Goal: Find specific fact

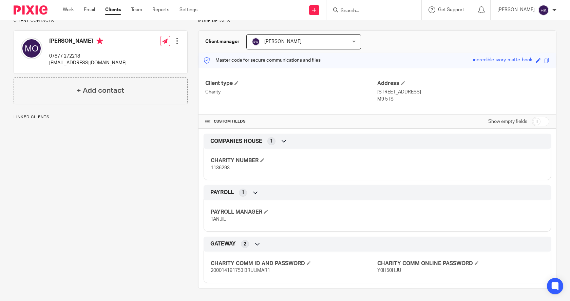
scroll to position [55, 0]
click at [258, 244] on icon at bounding box center [257, 243] width 7 height 7
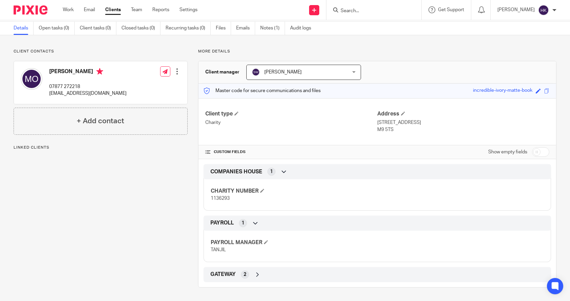
click at [258, 276] on icon at bounding box center [257, 275] width 7 height 7
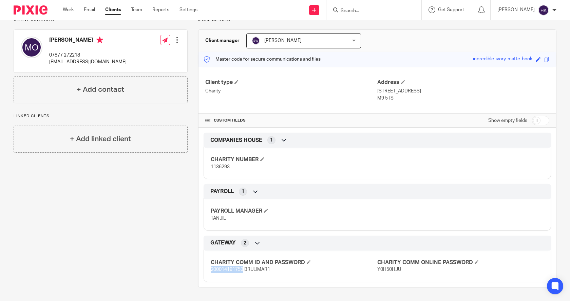
drag, startPoint x: 207, startPoint y: 270, endPoint x: 241, endPoint y: 273, distance: 34.1
click at [241, 273] on div "CHARITY COMM ID AND PASSWORD 200014191753 BRULIMAR1 CHARITY COMM ONLINE PASSWOR…" at bounding box center [376, 264] width 347 height 37
copy span "200014191753"
drag, startPoint x: 228, startPoint y: 166, endPoint x: 207, endPoint y: 167, distance: 21.0
click at [207, 167] on div "CHARITY NUMBER 1136293" at bounding box center [376, 161] width 347 height 37
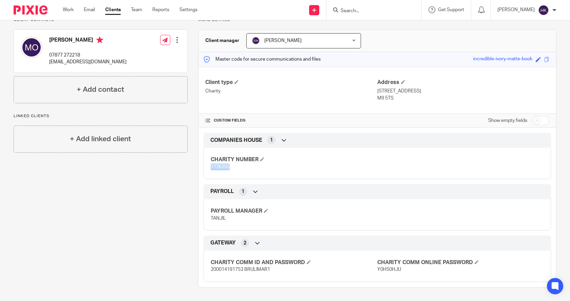
copy span "1136293"
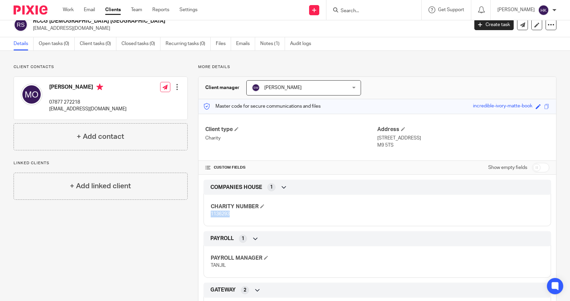
scroll to position [0, 0]
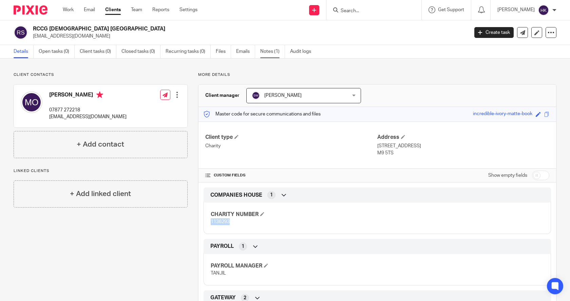
click at [261, 51] on link "Notes (1)" at bounding box center [272, 51] width 25 height 13
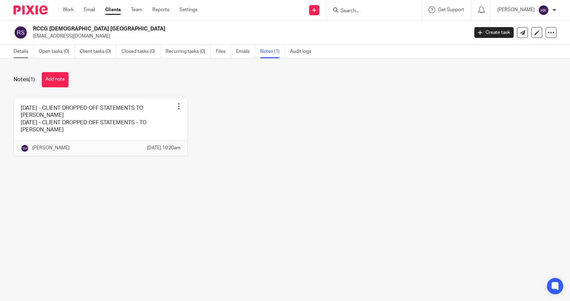
click at [20, 52] on link "Details" at bounding box center [24, 51] width 20 height 13
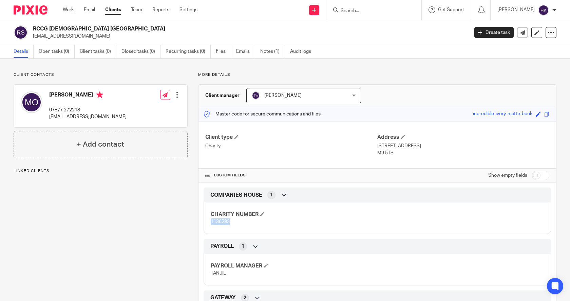
drag, startPoint x: 229, startPoint y: 221, endPoint x: 209, endPoint y: 224, distance: 20.5
click at [211, 224] on p "1136293" at bounding box center [294, 222] width 167 height 7
copy span "1136293"
click at [375, 13] on input "Search" at bounding box center [370, 11] width 61 height 6
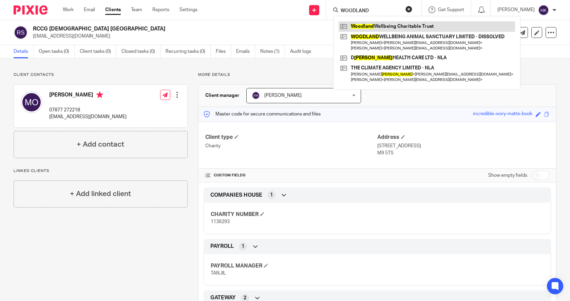
type input "WOODLAND"
click at [391, 28] on link at bounding box center [426, 26] width 176 height 10
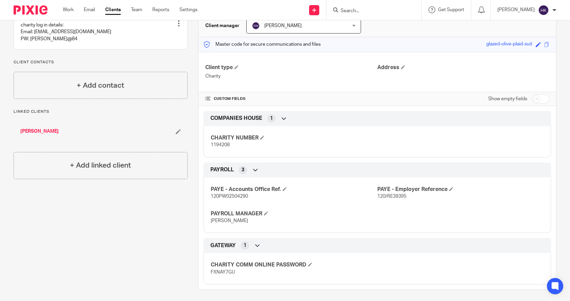
scroll to position [72, 0]
